Goal: Task Accomplishment & Management: Manage account settings

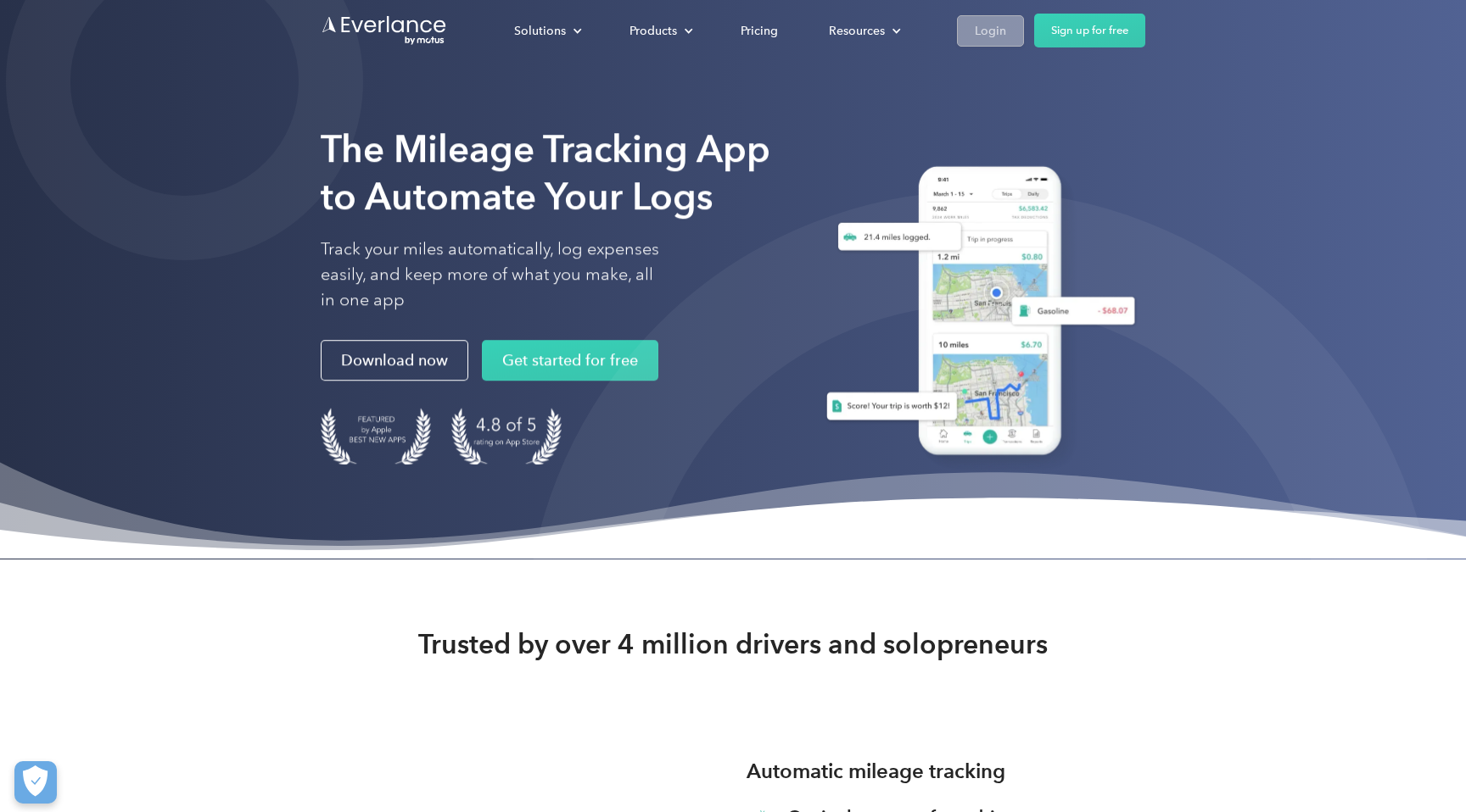
click at [988, 33] on div "Login" at bounding box center [991, 31] width 32 height 21
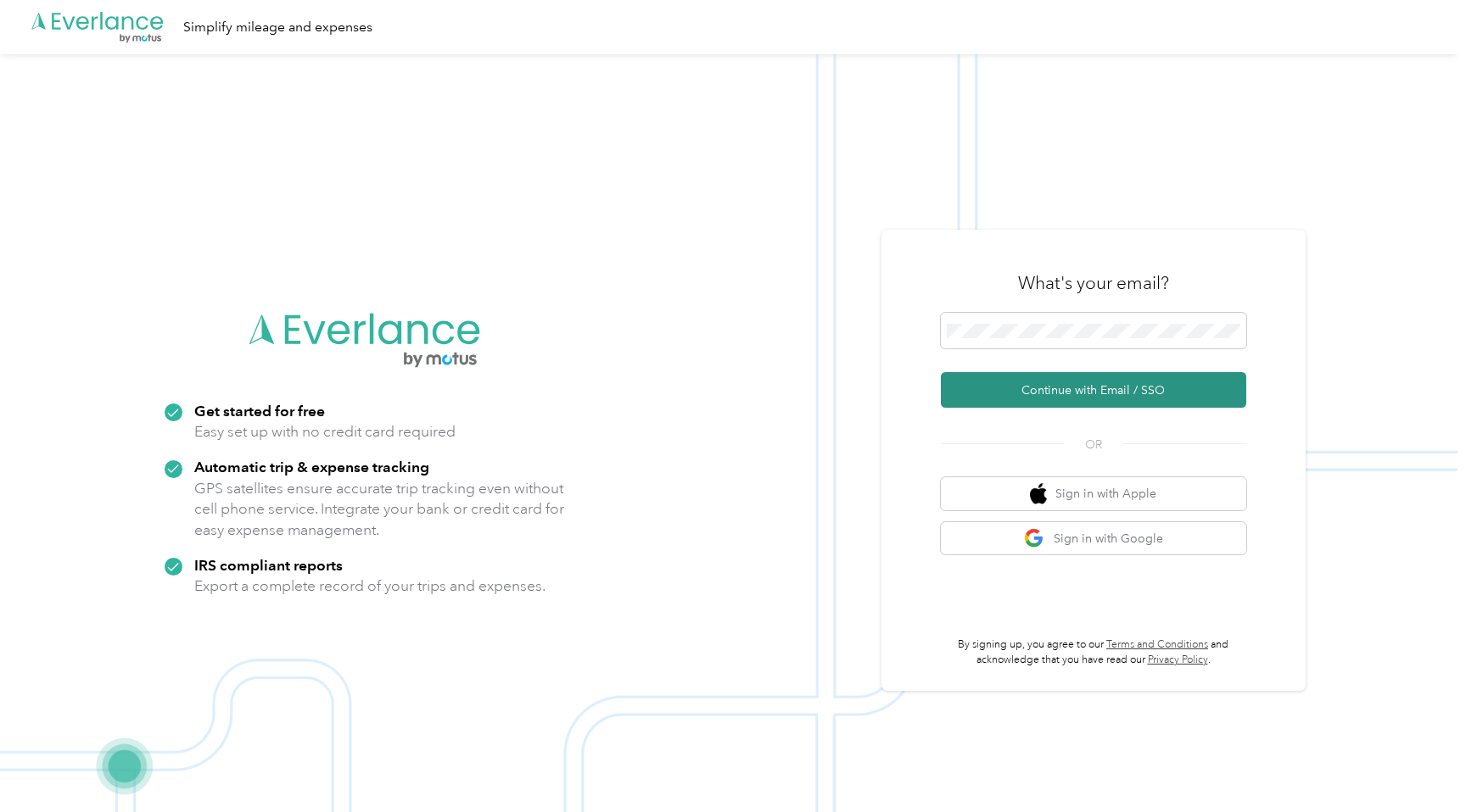
click at [1167, 386] on button "Continue with Email / SSO" at bounding box center [1094, 390] width 305 height 36
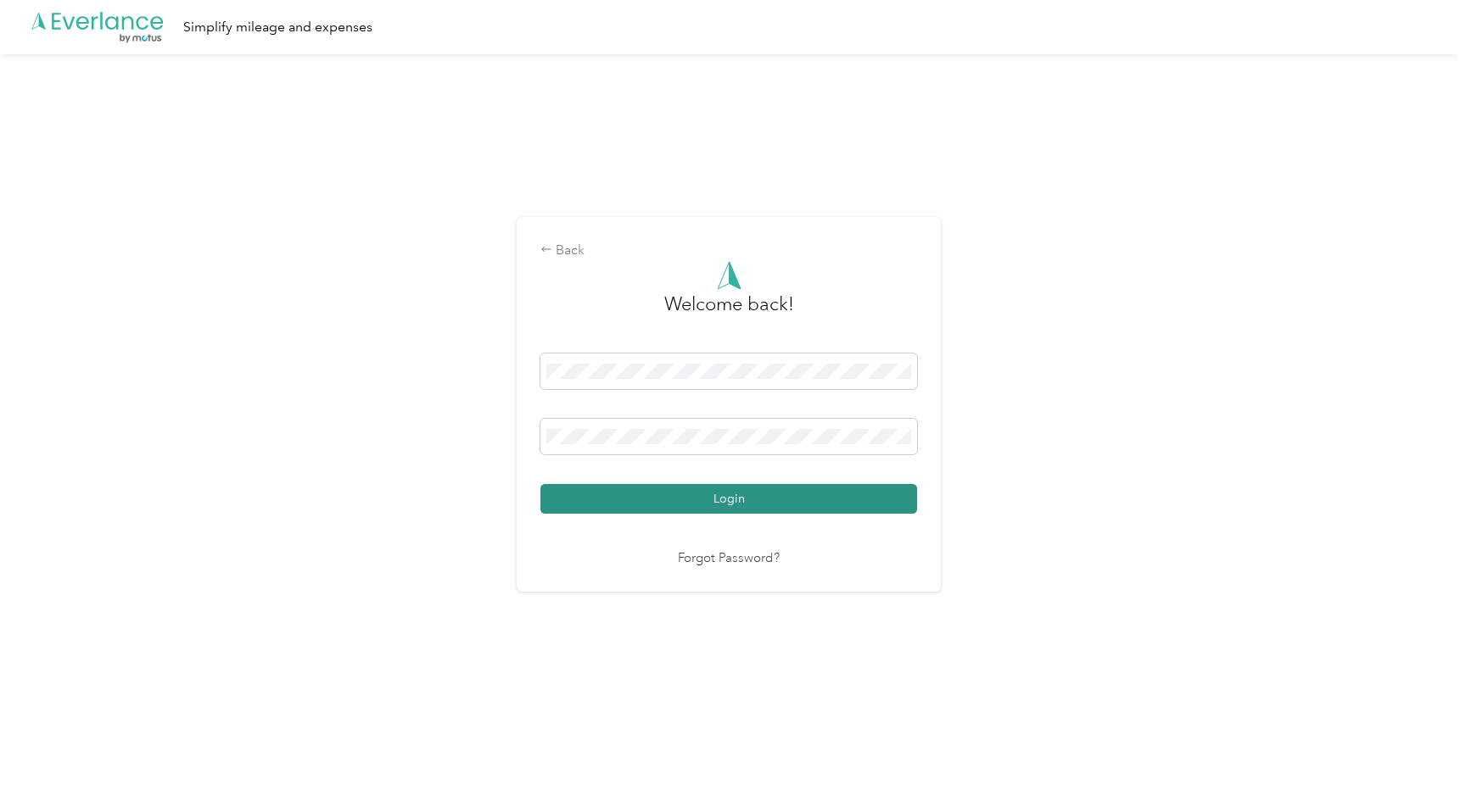
click at [780, 494] on button "Login" at bounding box center [729, 499] width 376 height 30
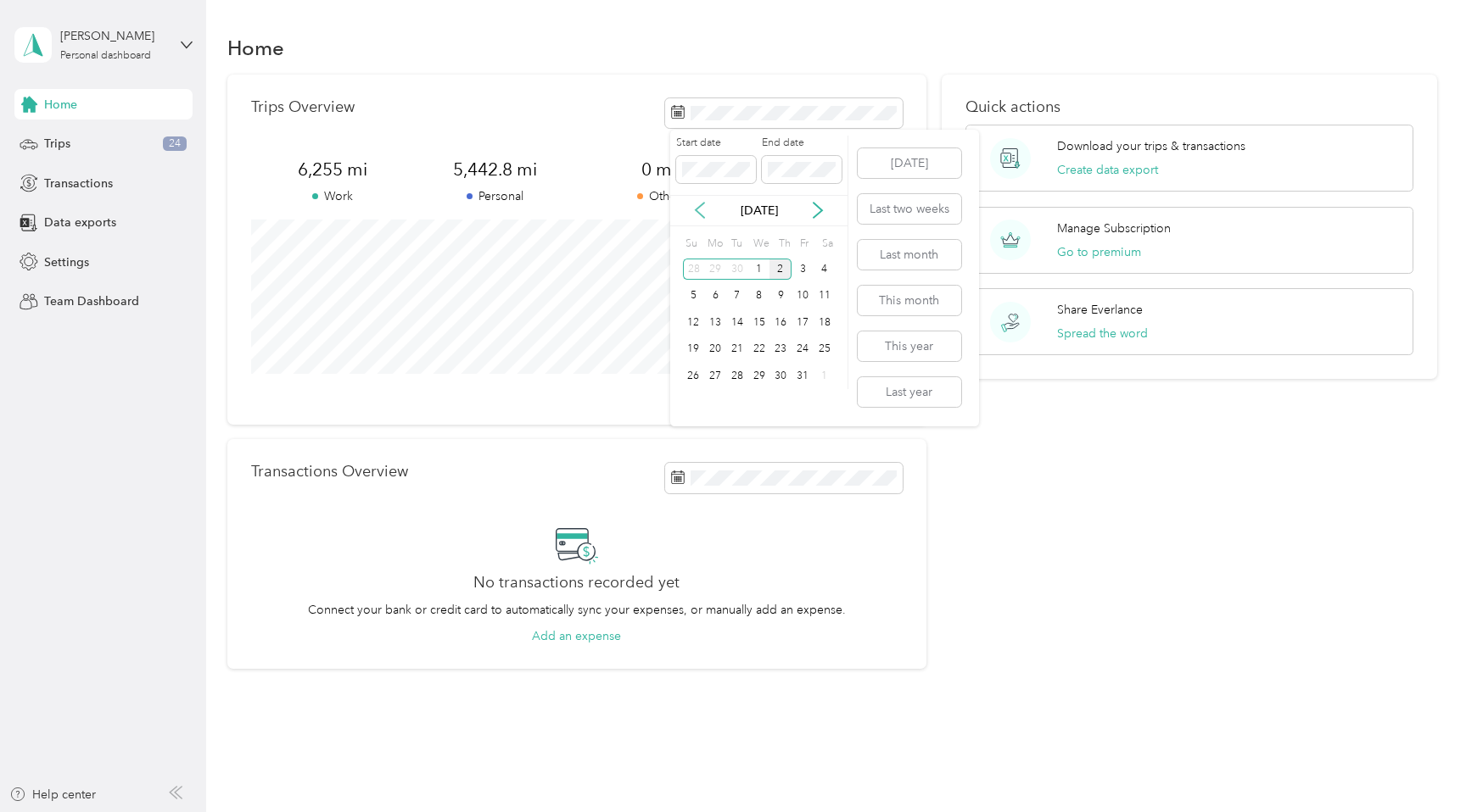
click at [693, 204] on icon at bounding box center [699, 210] width 17 height 17
click at [711, 268] on div "1" at bounding box center [715, 268] width 22 height 21
click at [742, 371] on div "30" at bounding box center [737, 375] width 22 height 21
click at [105, 177] on span "Transactions" at bounding box center [78, 183] width 68 height 18
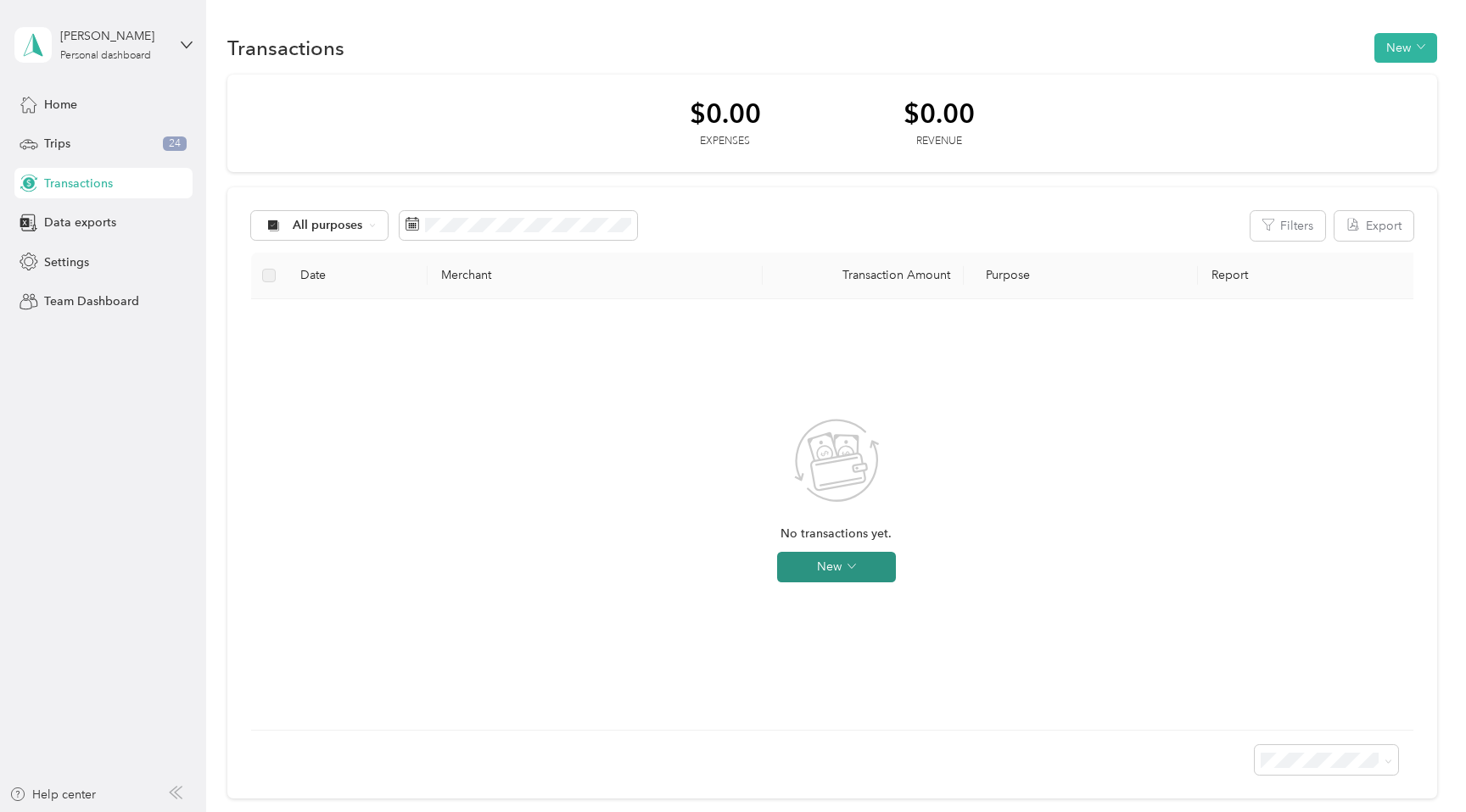
click at [854, 567] on icon "button" at bounding box center [852, 566] width 9 height 9
click at [1055, 499] on div "No transactions yet. New" at bounding box center [836, 515] width 1143 height 404
click at [103, 137] on div "Trips 24" at bounding box center [104, 144] width 178 height 31
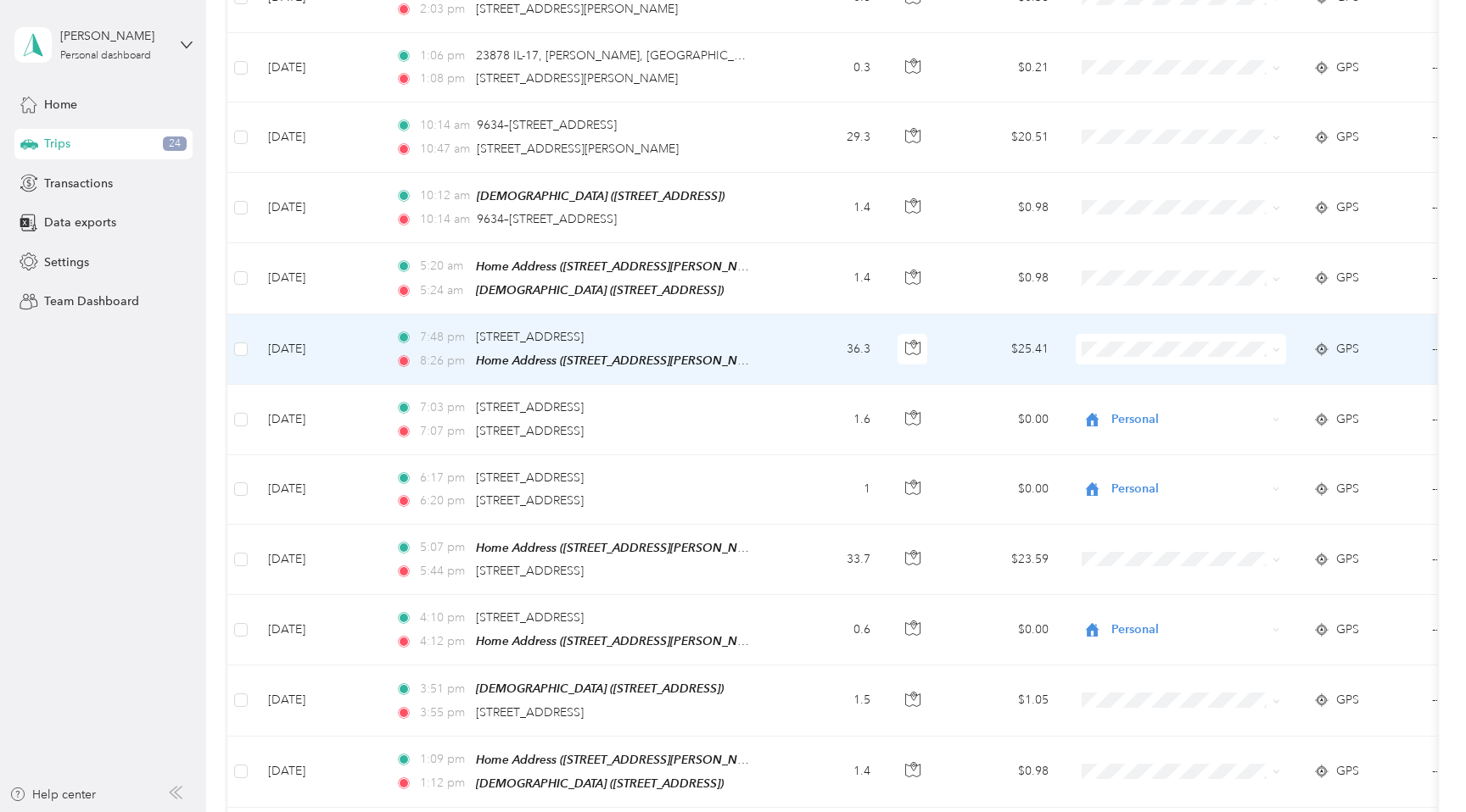
scroll to position [503, 0]
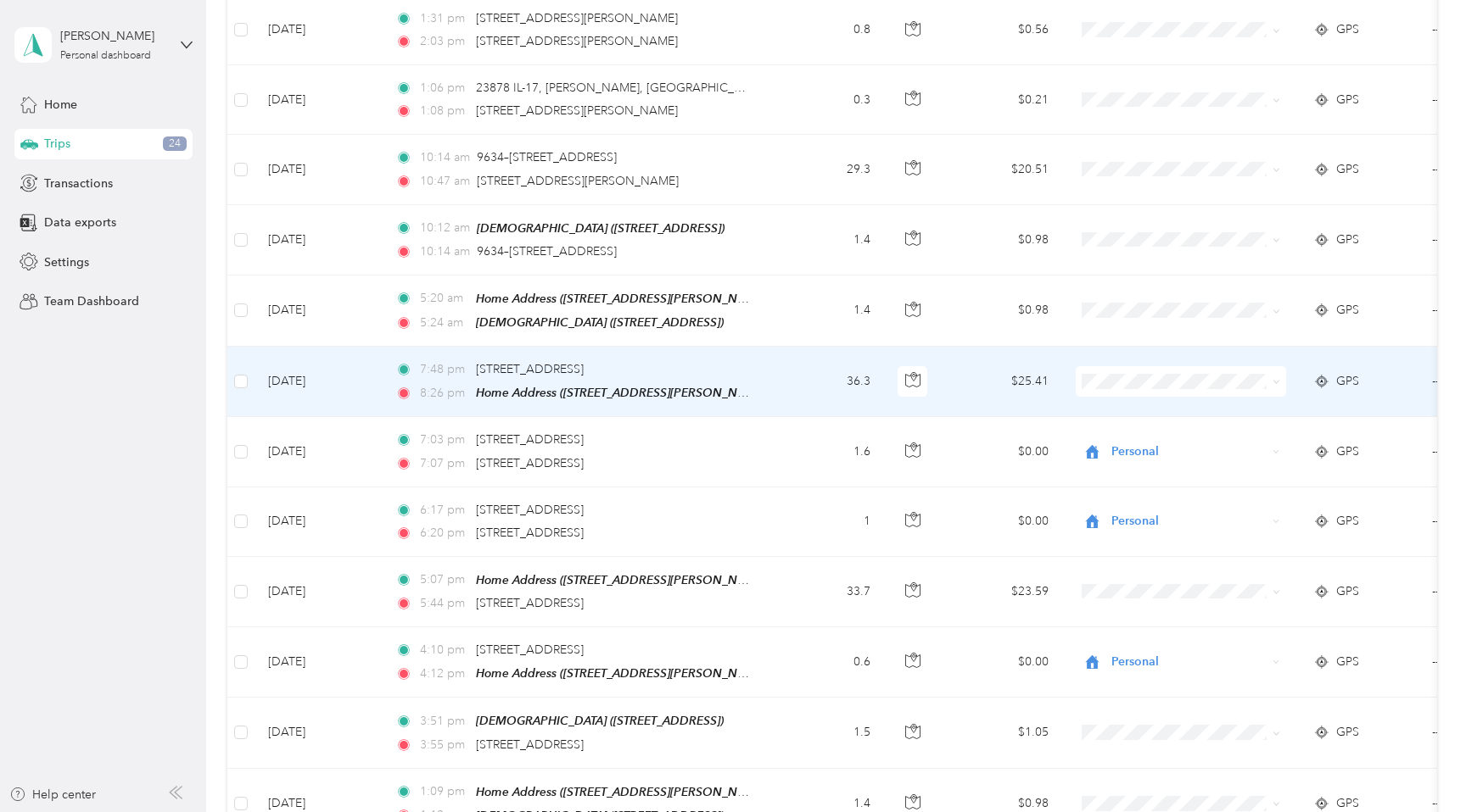
click at [1278, 375] on span at bounding box center [1277, 381] width 8 height 15
click at [1276, 374] on span at bounding box center [1277, 381] width 8 height 15
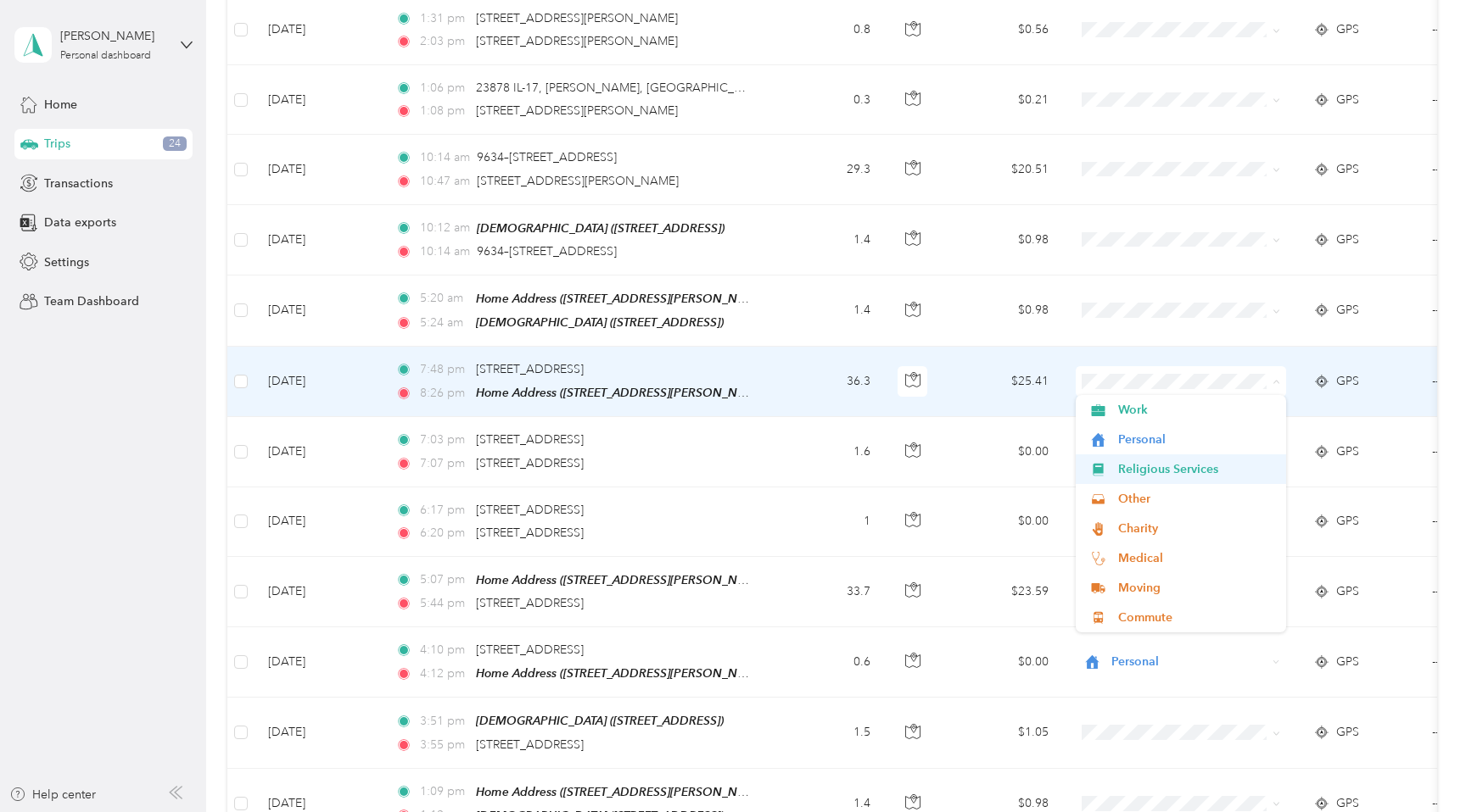
click at [1192, 463] on span "Religious Services" at bounding box center [1197, 469] width 157 height 18
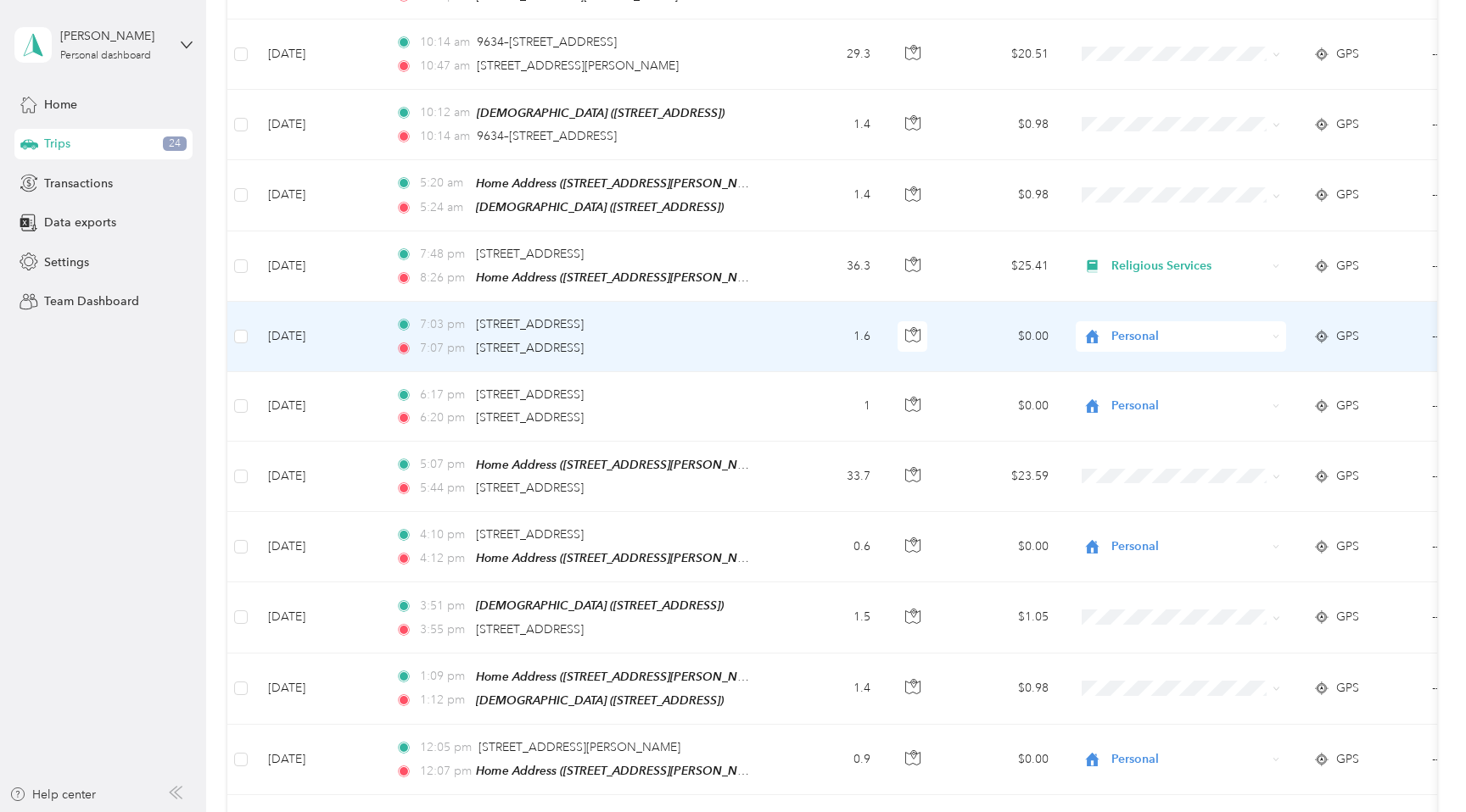
scroll to position [630, 0]
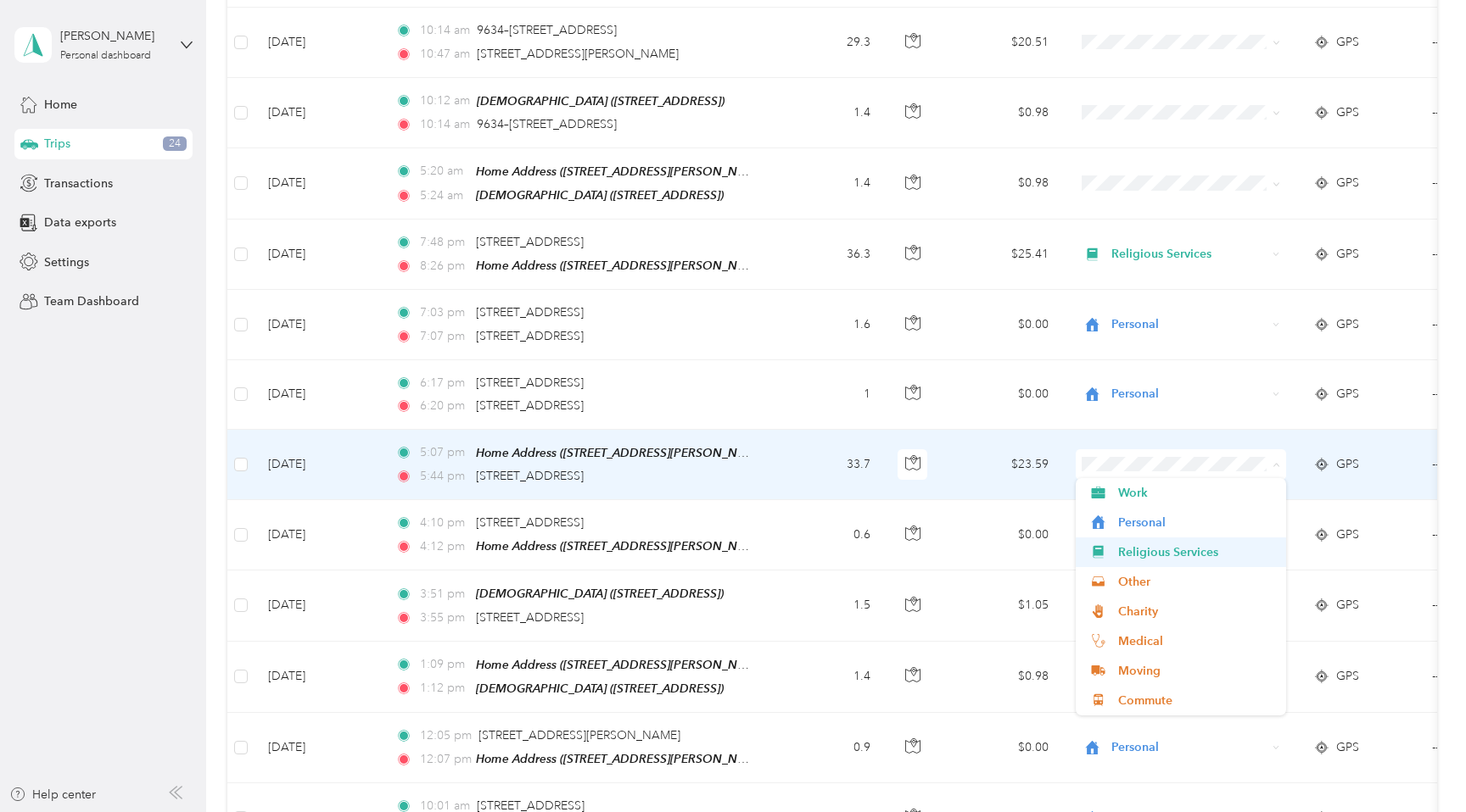
click at [1189, 550] on span "Religious Services" at bounding box center [1197, 553] width 157 height 18
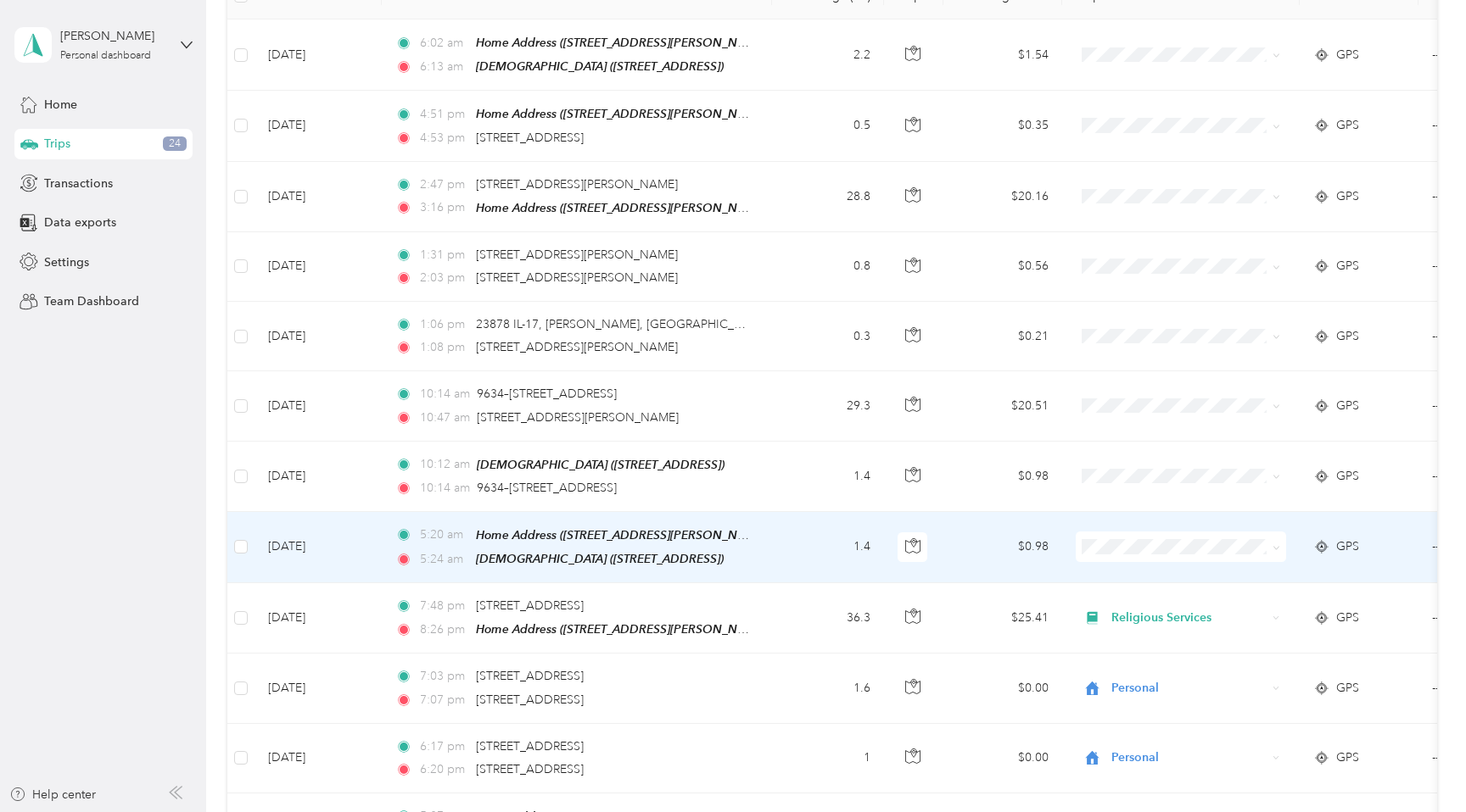
scroll to position [24, 0]
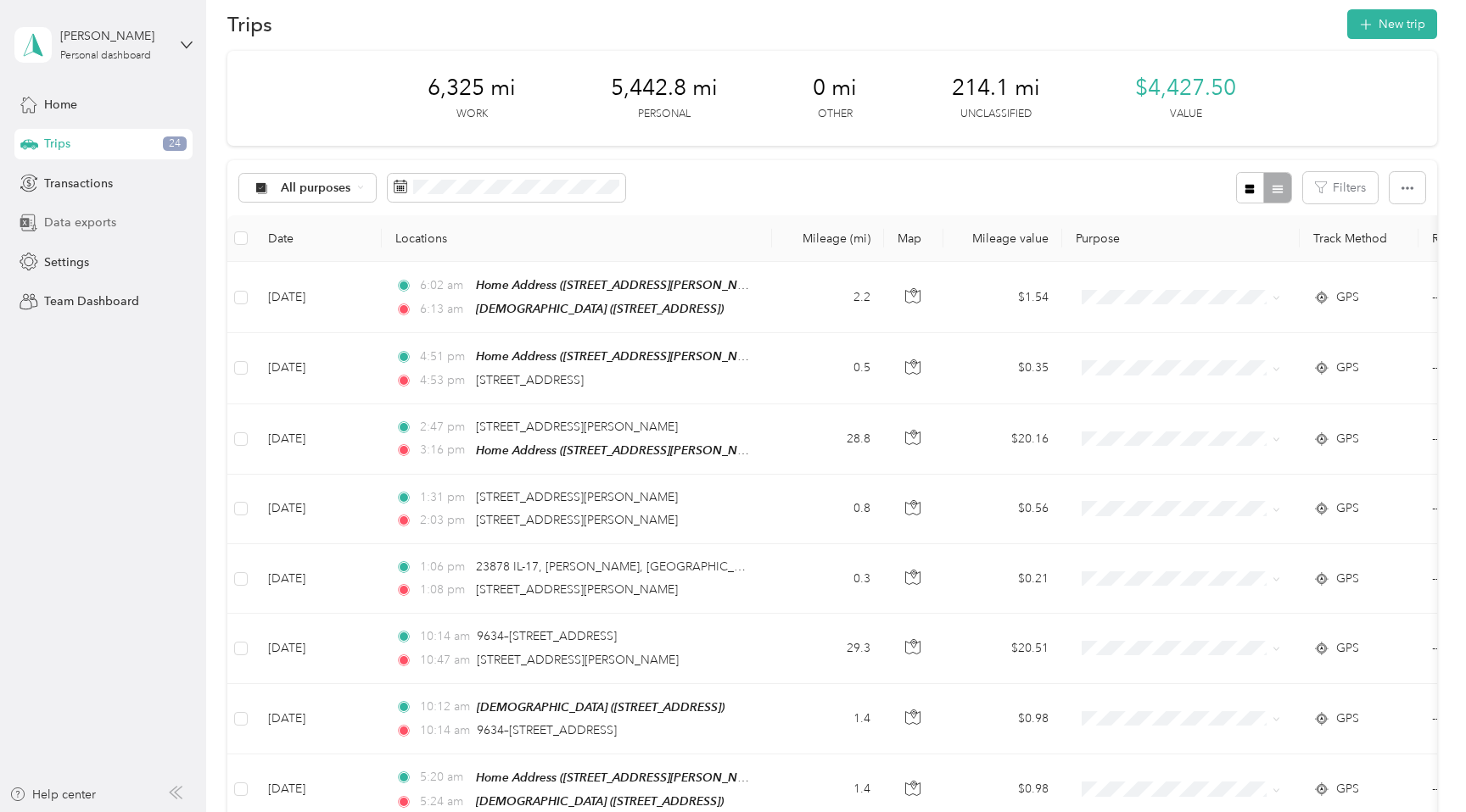
click at [125, 210] on div "Data exports" at bounding box center [104, 223] width 178 height 31
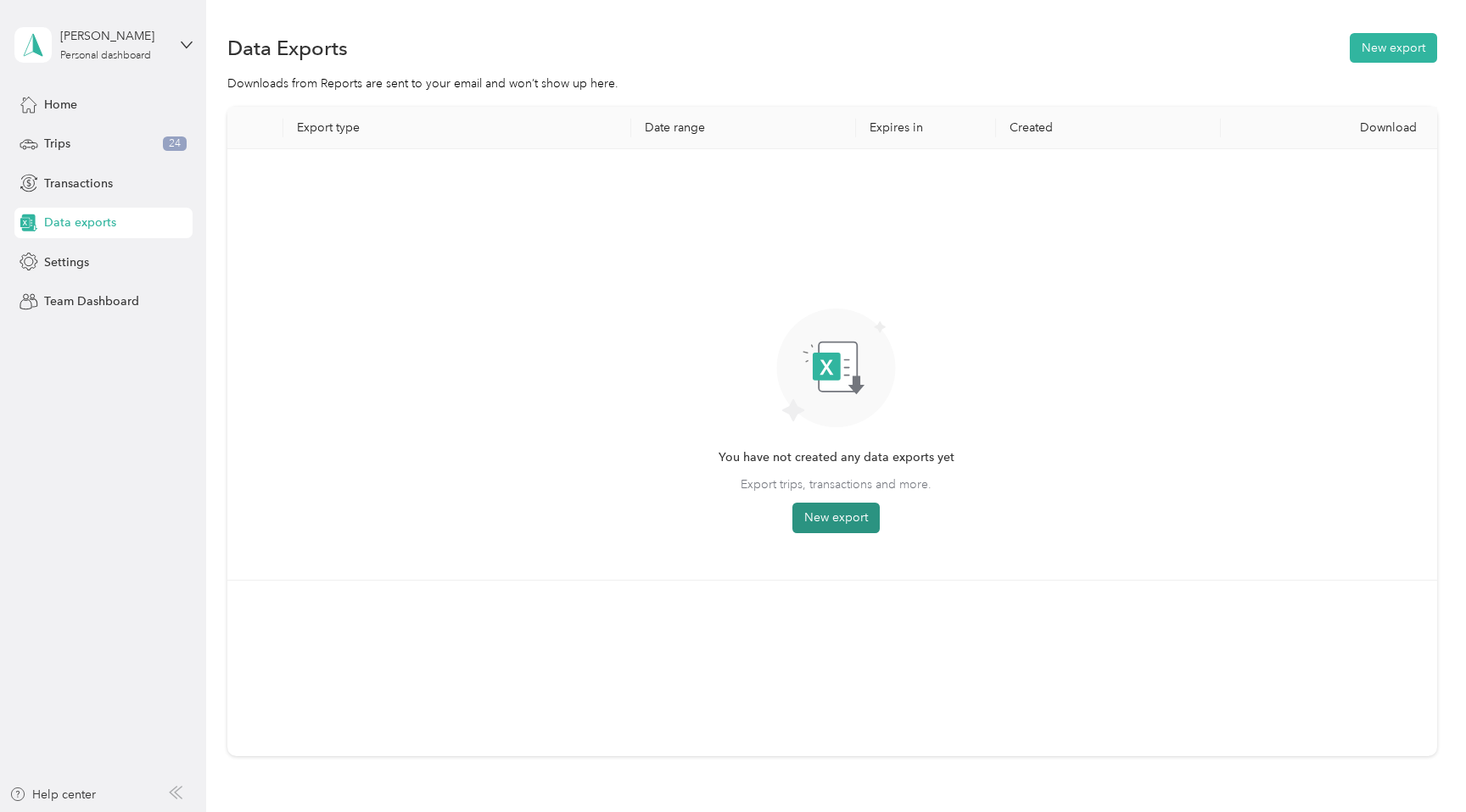
click at [852, 509] on button "New export" at bounding box center [836, 518] width 87 height 31
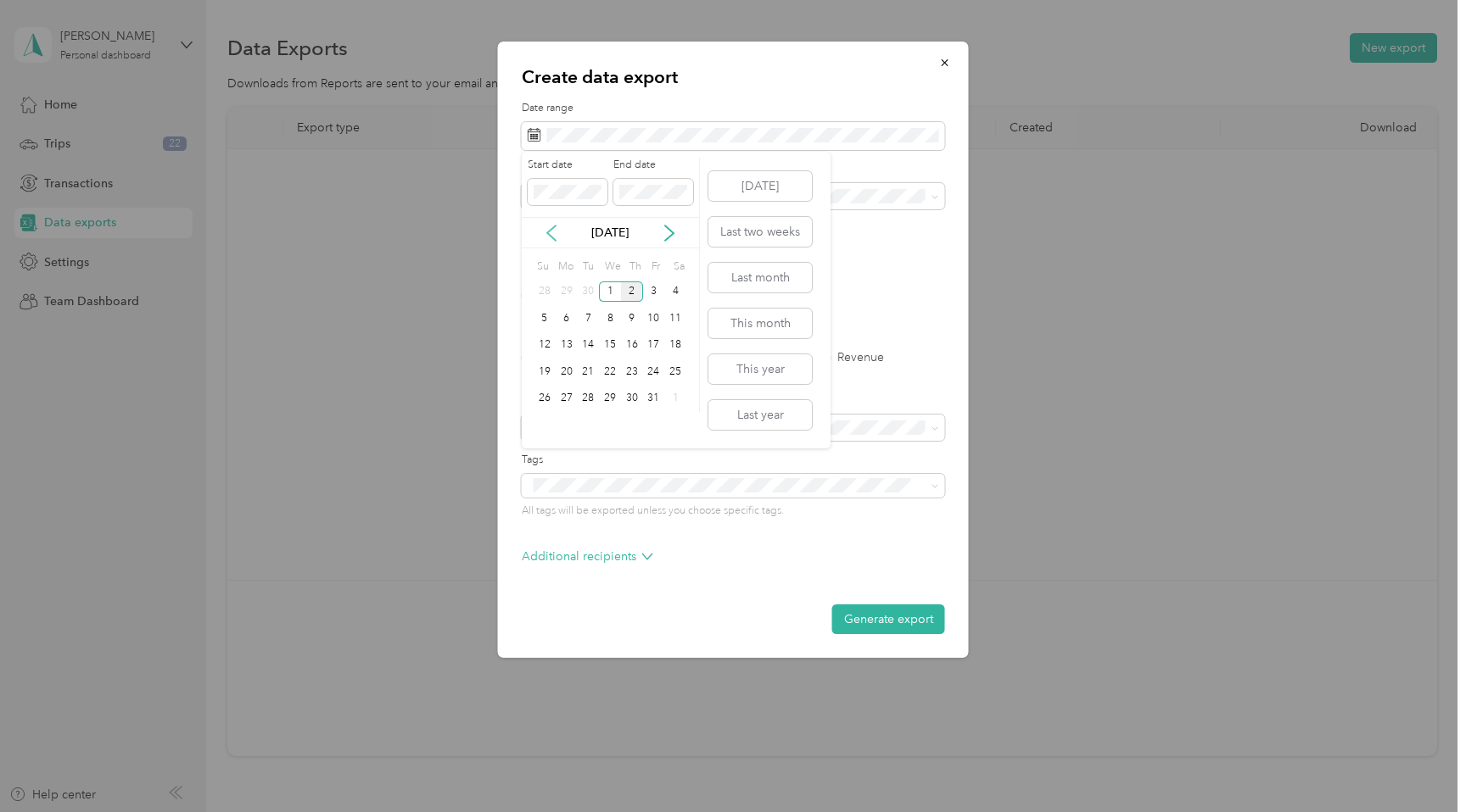
click at [547, 235] on icon at bounding box center [551, 233] width 17 height 17
click at [568, 287] on div "1" at bounding box center [567, 291] width 22 height 21
click at [588, 401] on div "30" at bounding box center [587, 398] width 22 height 21
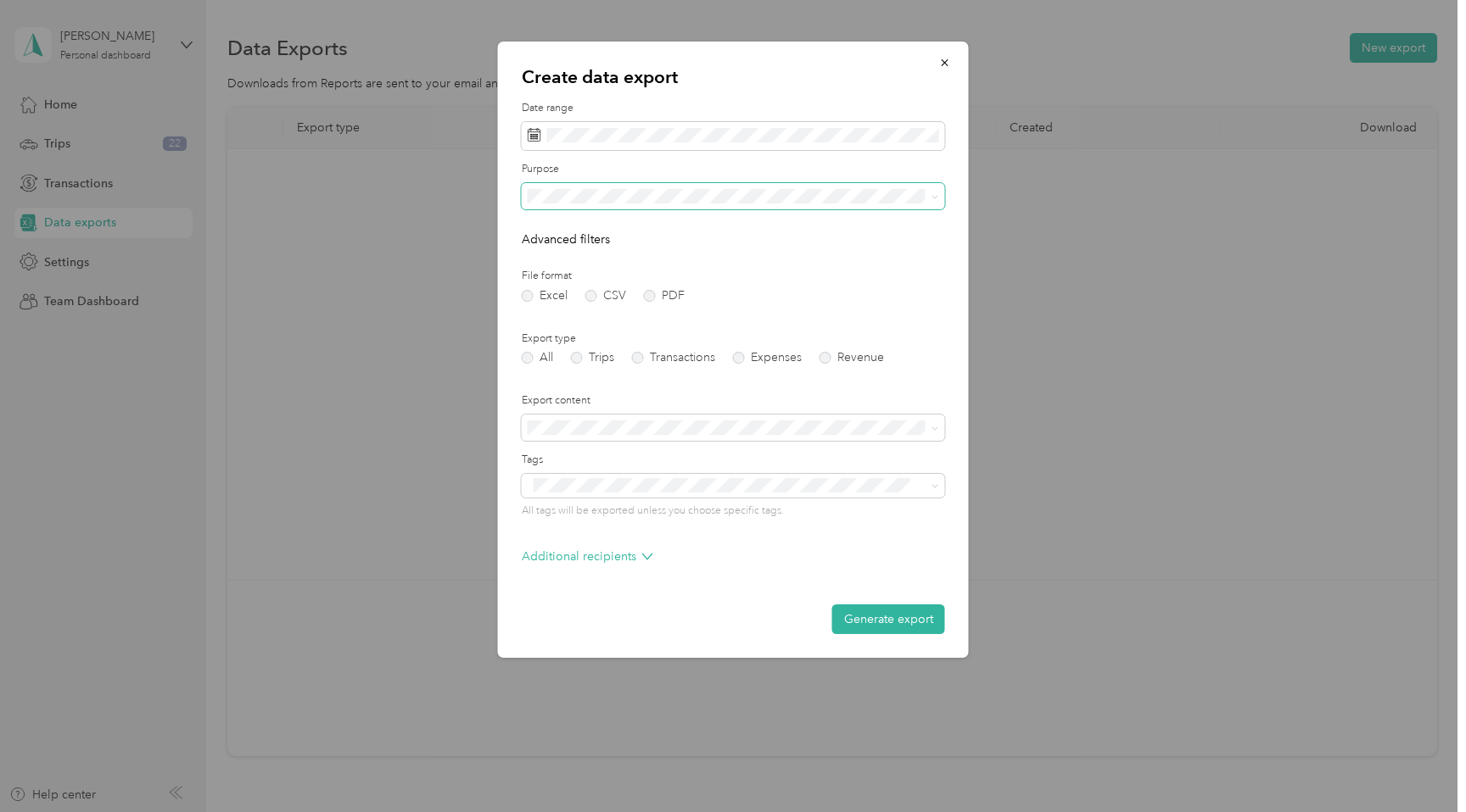
click at [930, 196] on span at bounding box center [932, 197] width 14 height 12
click at [935, 195] on icon at bounding box center [935, 197] width 8 height 8
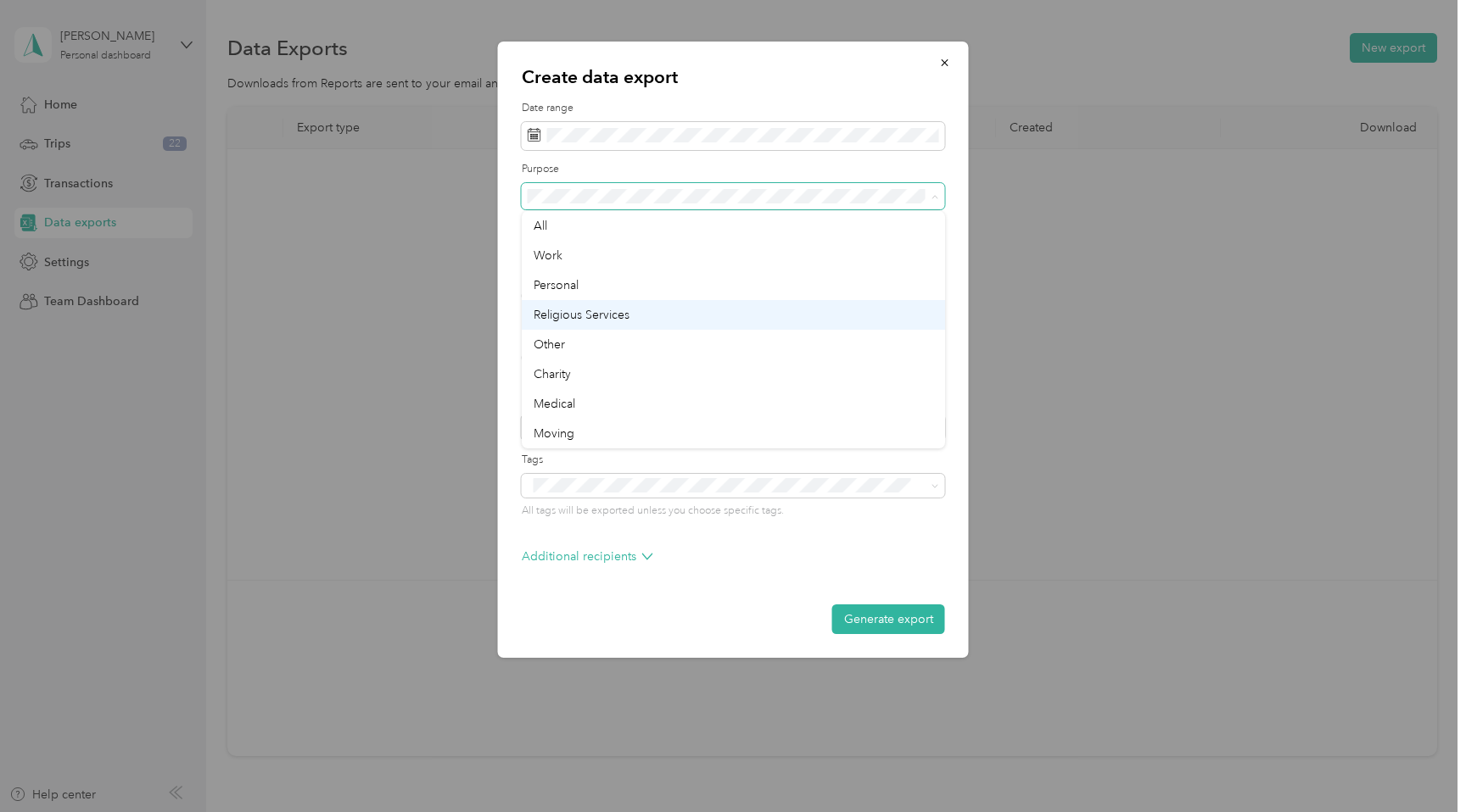
click at [736, 308] on div "Religious Services" at bounding box center [733, 315] width 399 height 18
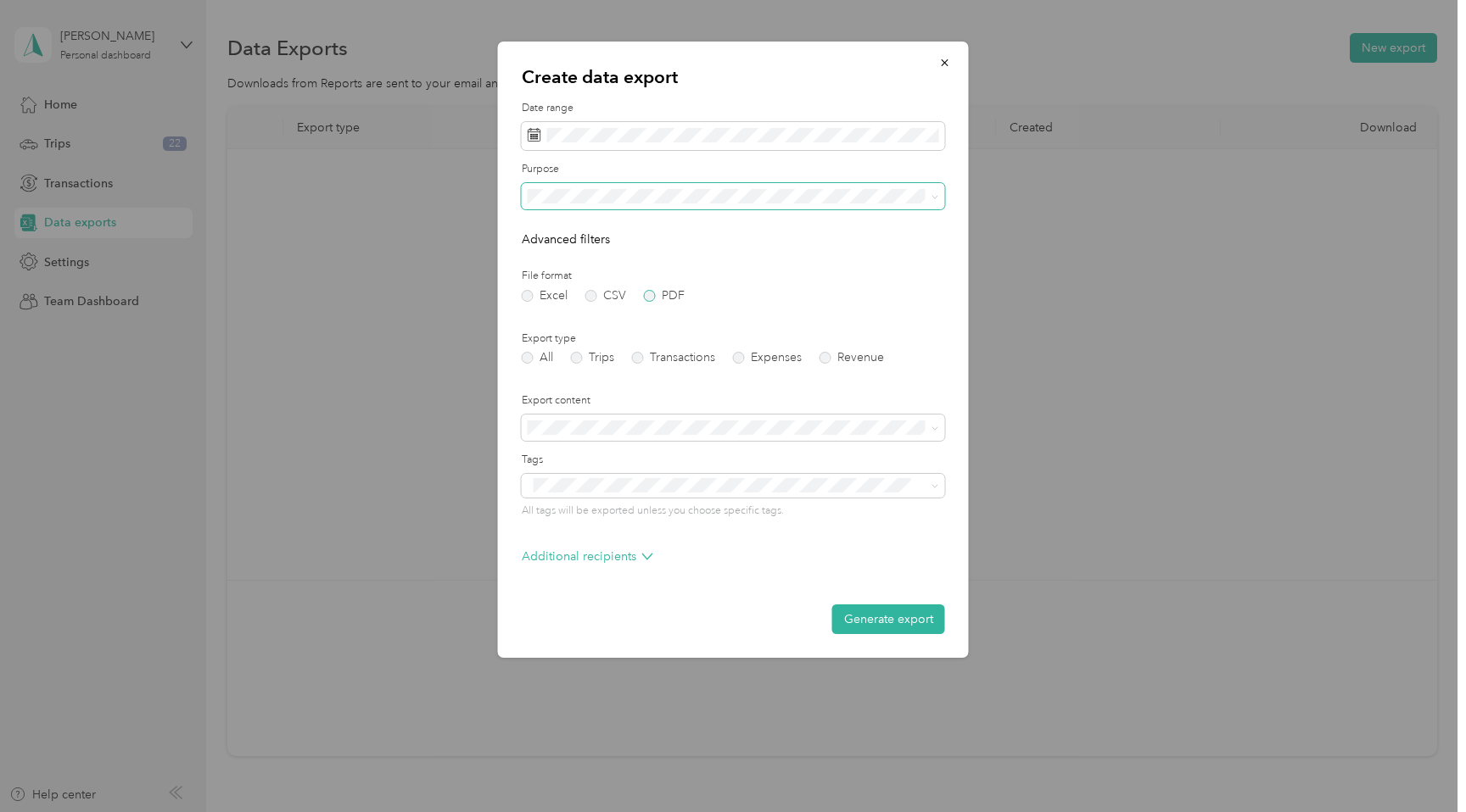
click at [649, 295] on label "PDF" at bounding box center [664, 296] width 41 height 12
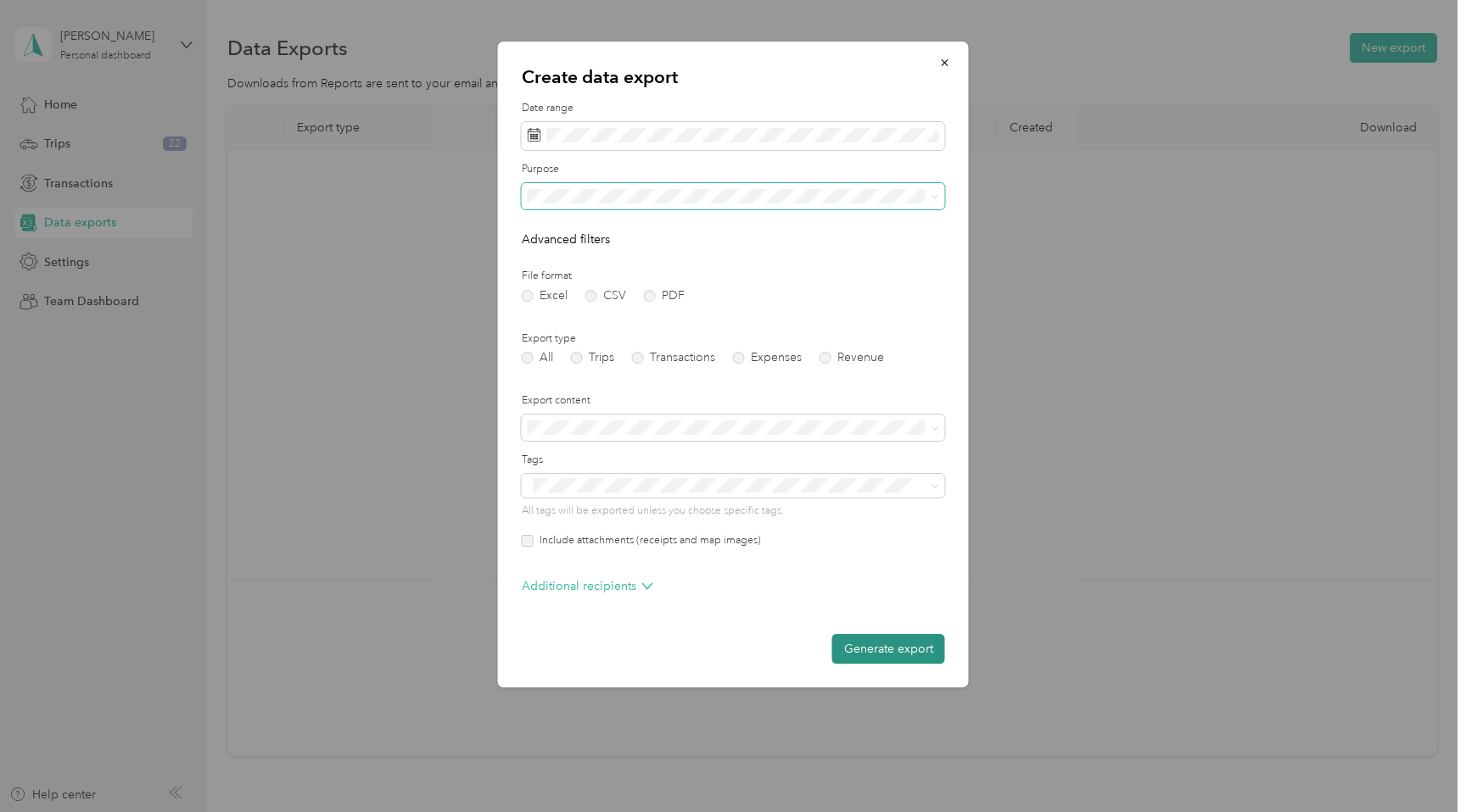
click at [916, 645] on button "Generate export" at bounding box center [889, 650] width 113 height 30
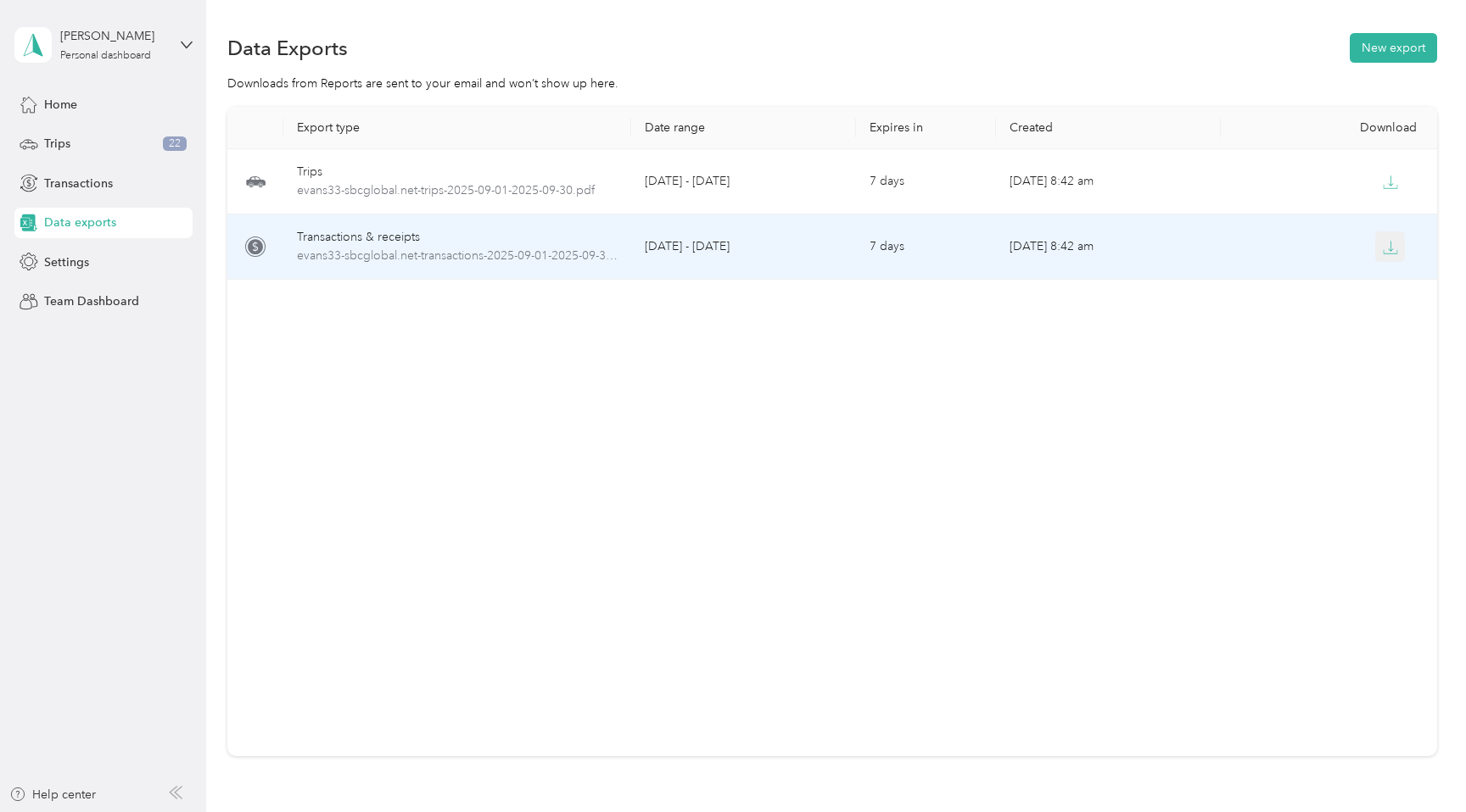
click at [1395, 248] on icon "button" at bounding box center [1390, 247] width 15 height 15
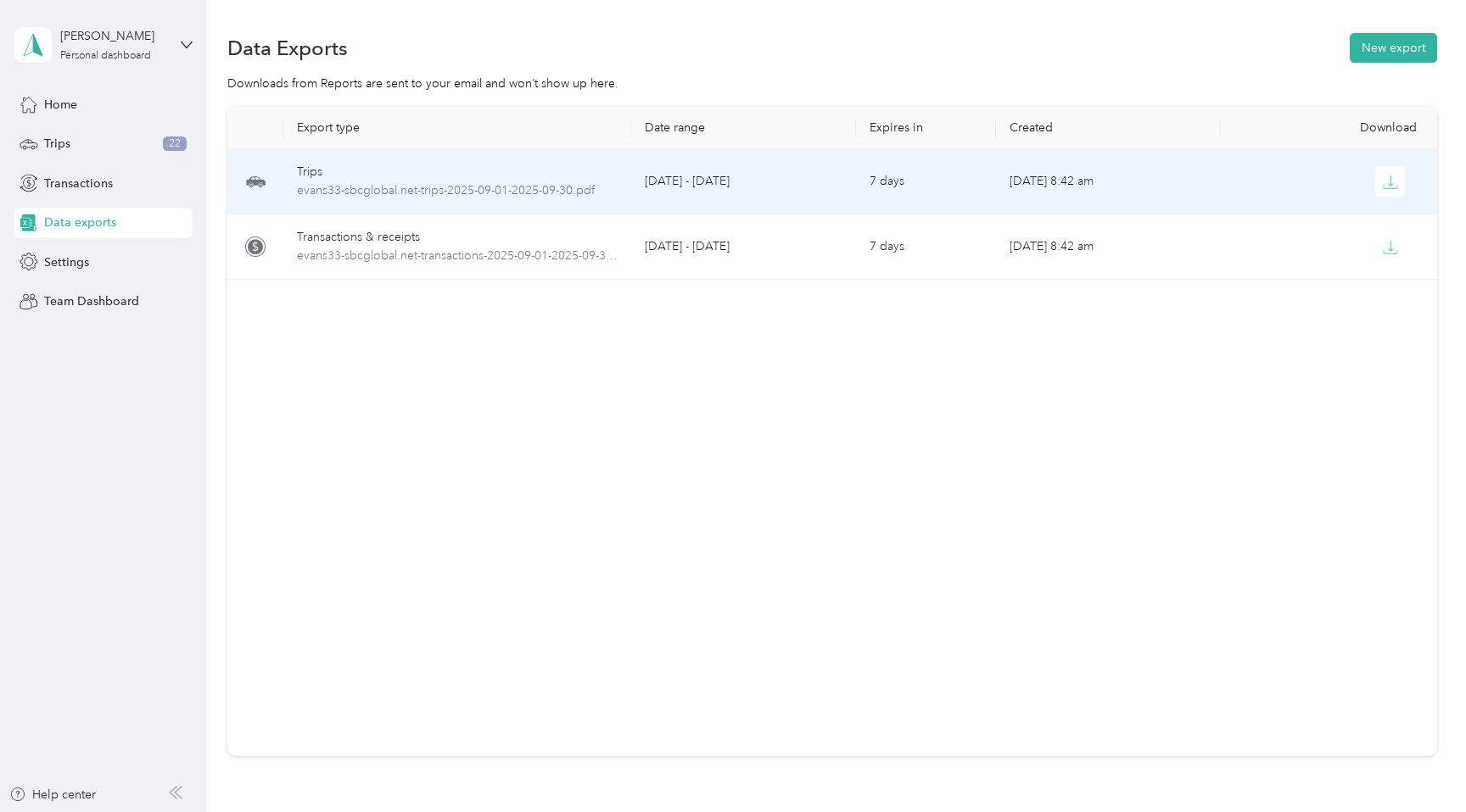
click at [1385, 196] on td at bounding box center [1332, 182] width 225 height 65
click at [1390, 182] on icon "button" at bounding box center [1390, 181] width 15 height 15
